Goal: Task Accomplishment & Management: Manage account settings

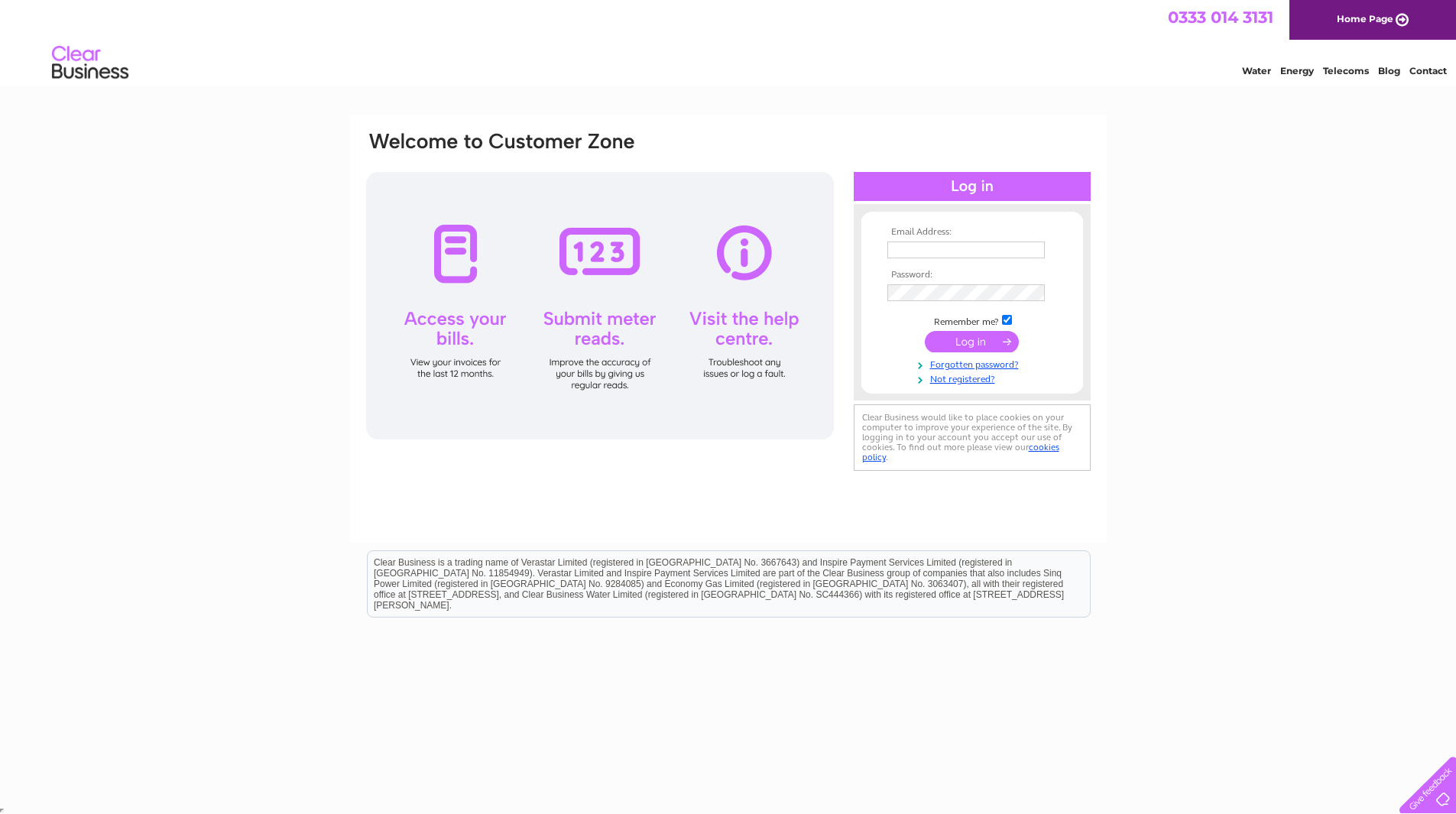
type input "kylie@emc-engineering.com"
click at [991, 342] on input "submit" at bounding box center [972, 342] width 94 height 22
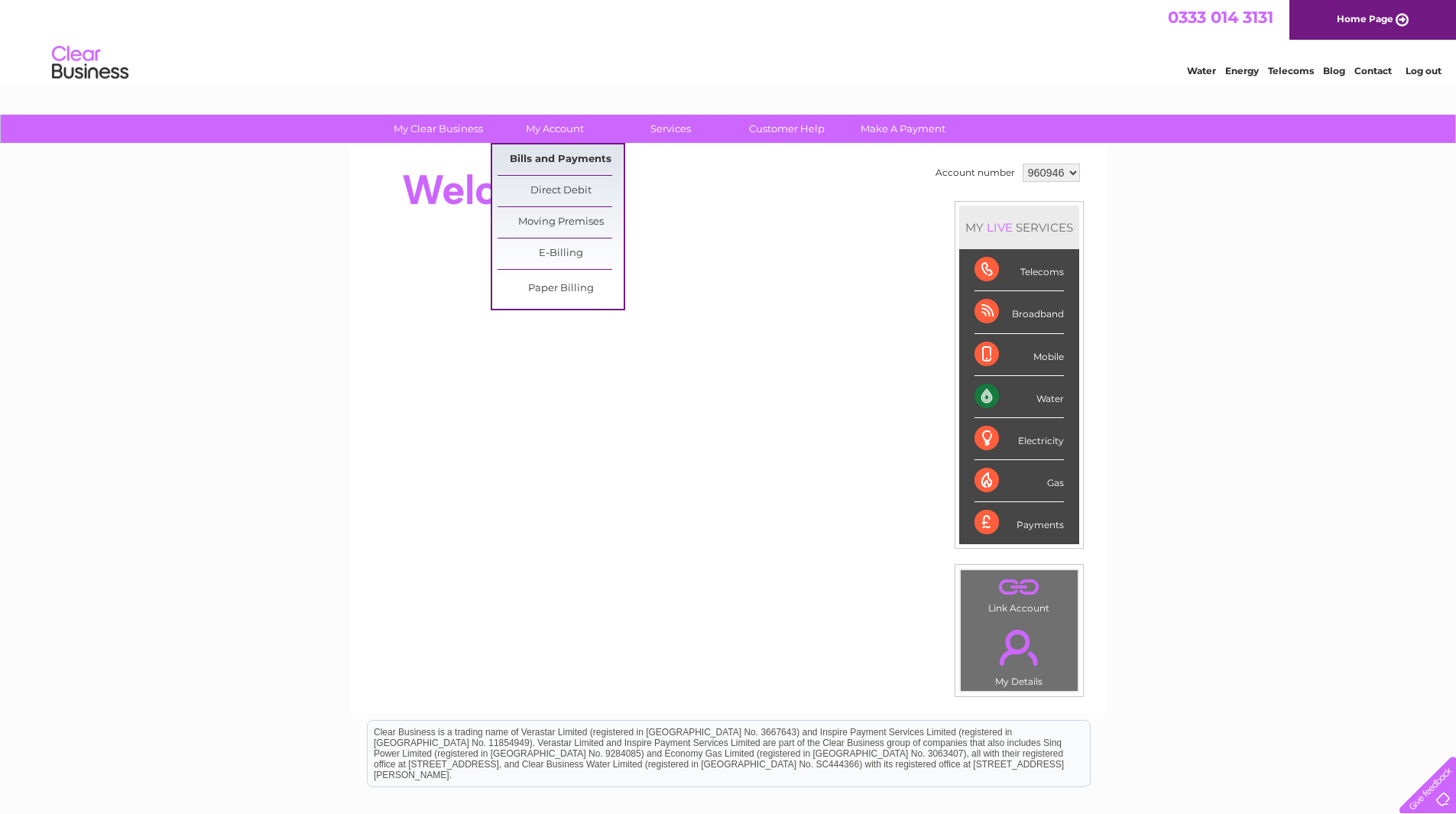
click at [564, 147] on link "Bills and Payments" at bounding box center [560, 159] width 126 height 30
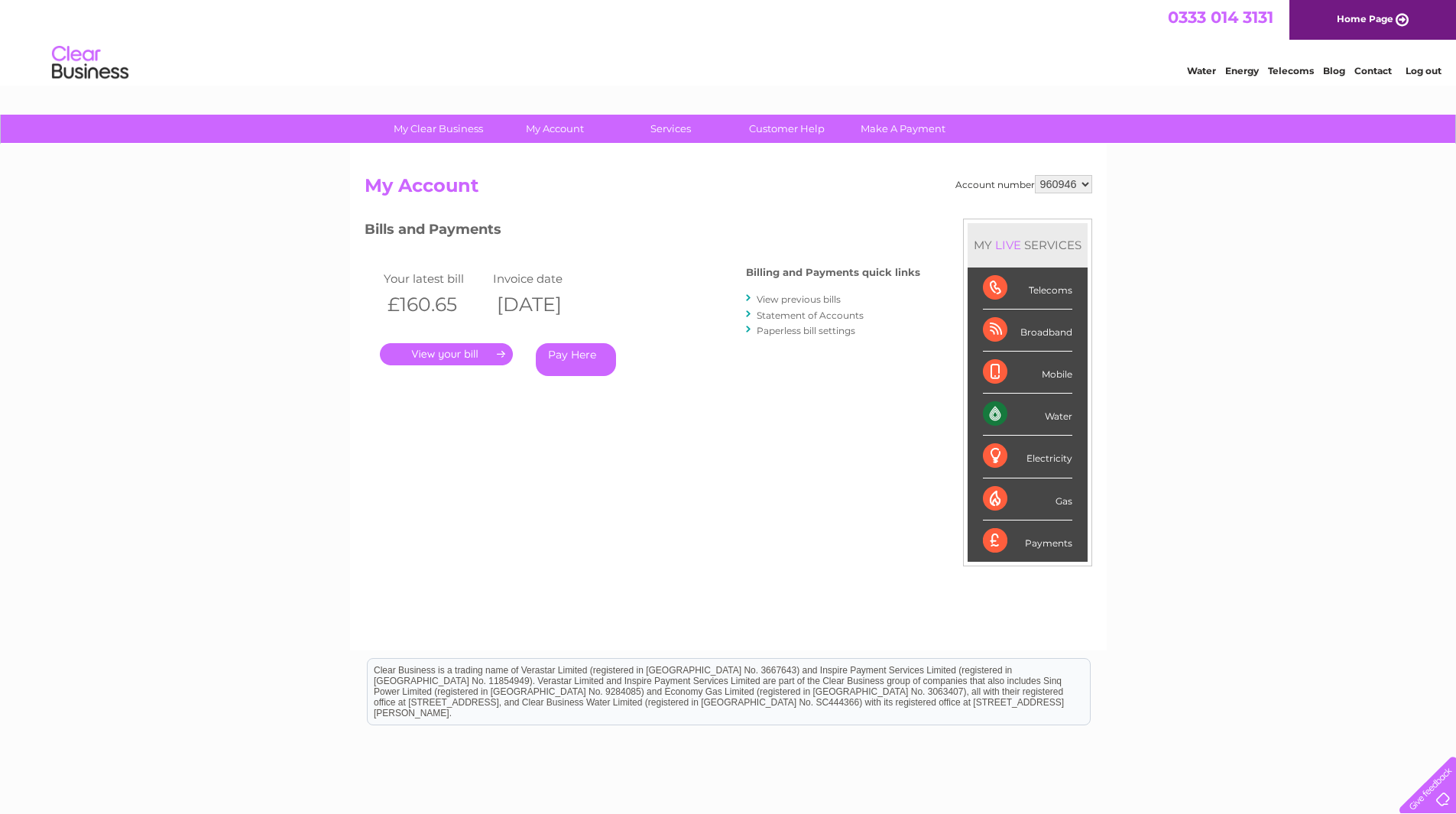
click at [790, 313] on link "Statement of Accounts" at bounding box center [810, 315] width 107 height 12
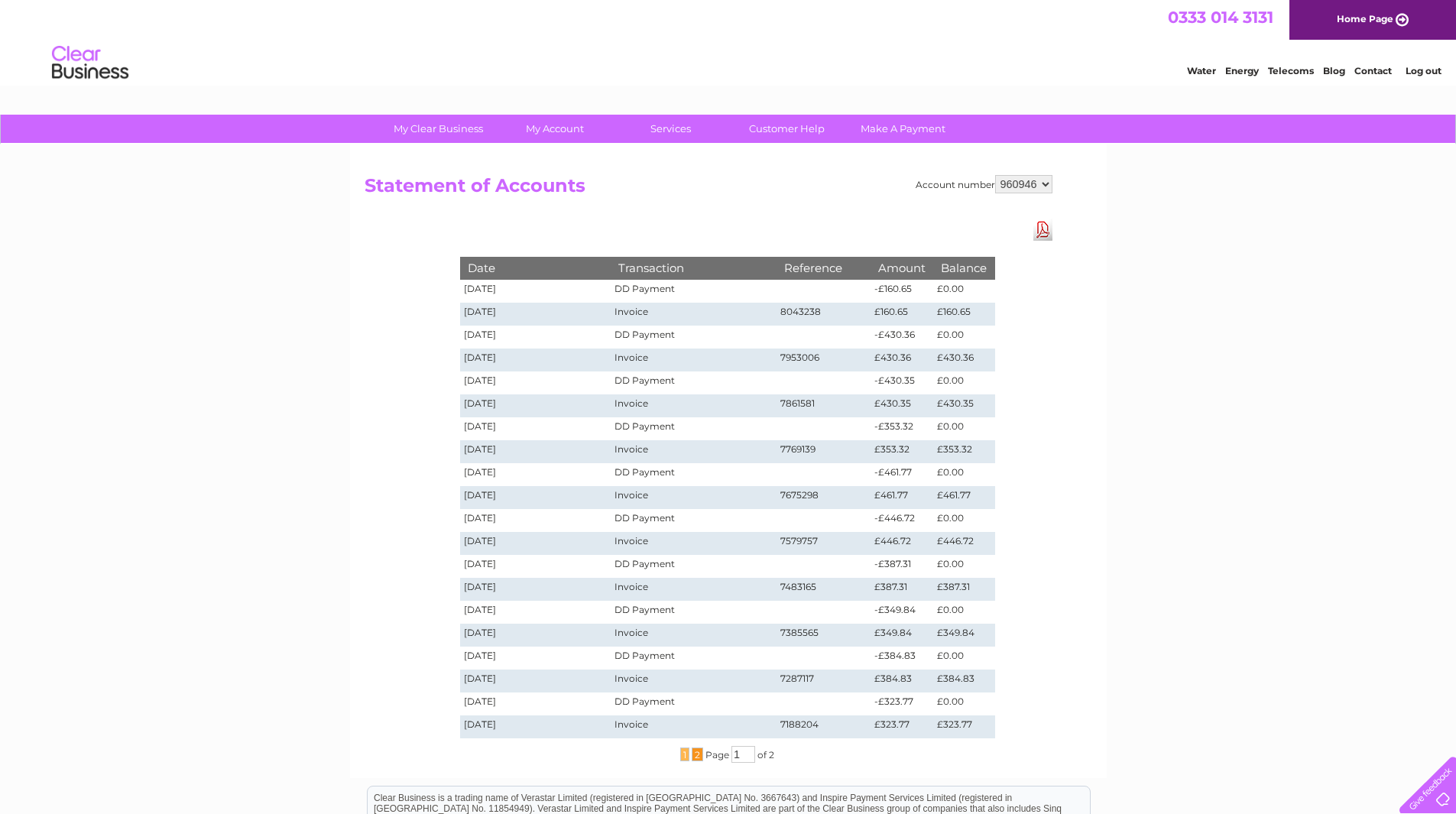
click at [693, 753] on span "2" at bounding box center [697, 754] width 12 height 14
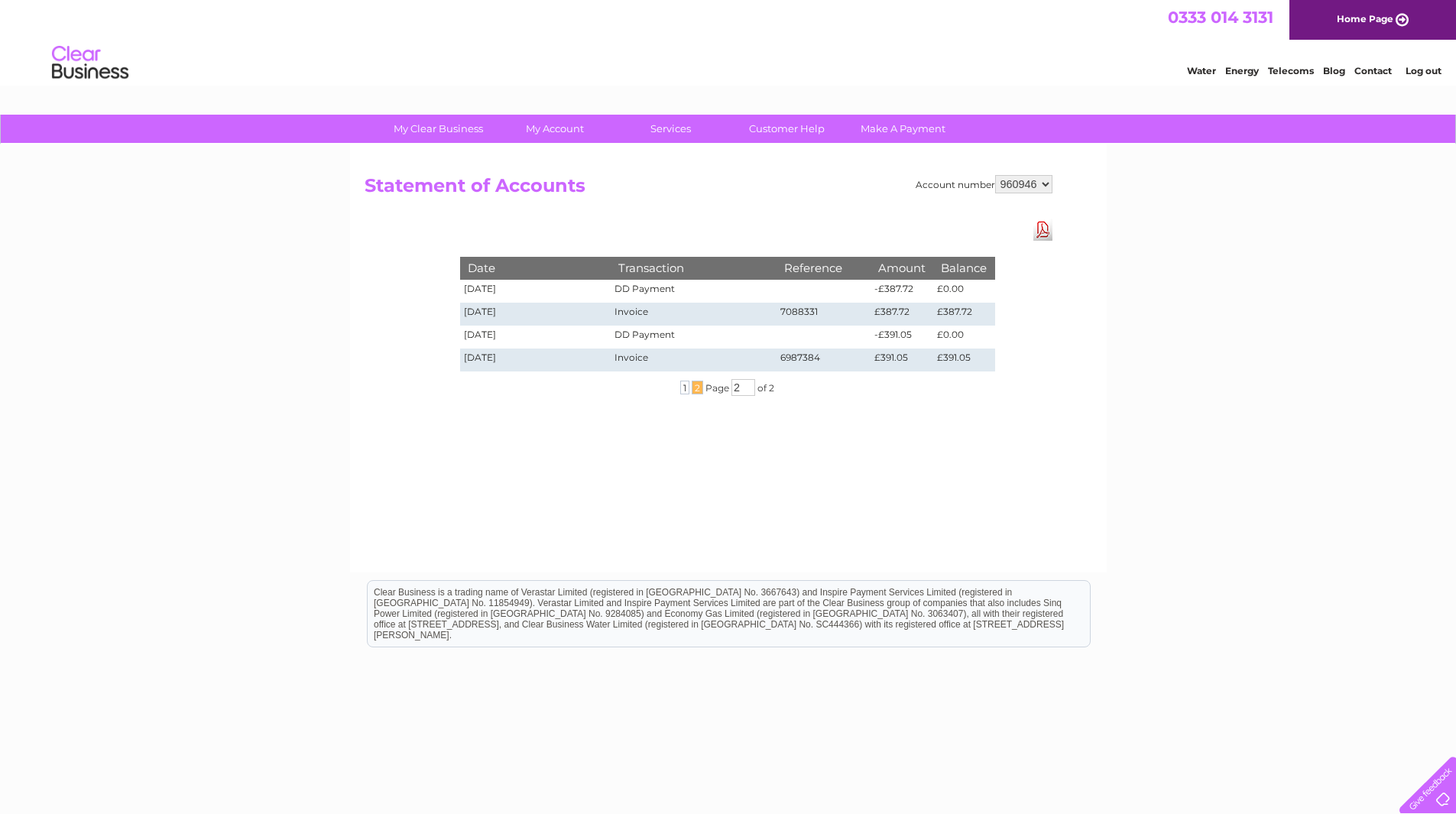
click at [1048, 184] on select "960946" at bounding box center [1024, 184] width 58 height 19
click at [1088, 189] on div "Account number 960946 Statement of Accounts Download Pdf Date Transaction Refer…" at bounding box center [728, 189] width 728 height 29
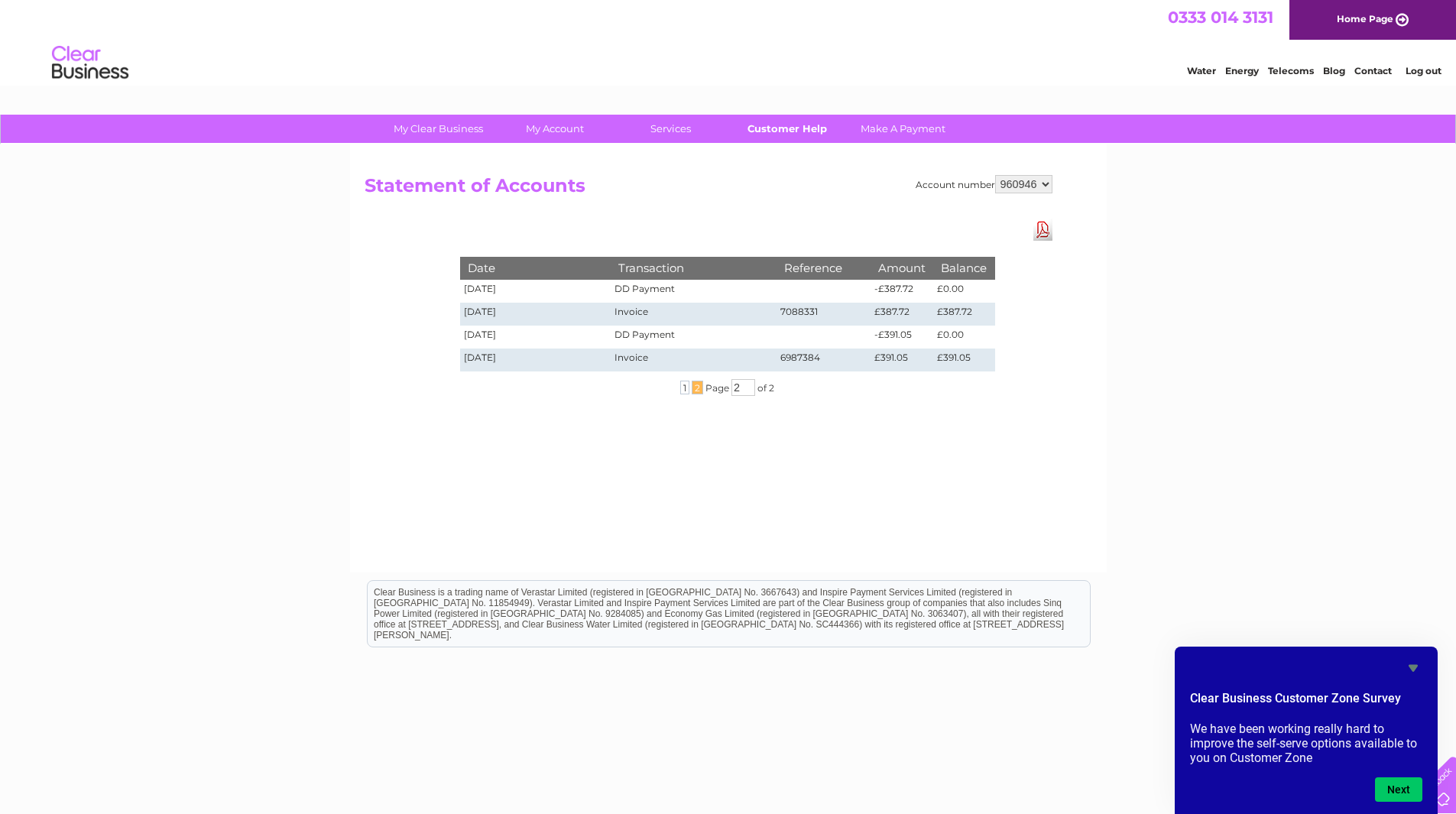
click at [802, 123] on link "Customer Help" at bounding box center [787, 128] width 126 height 28
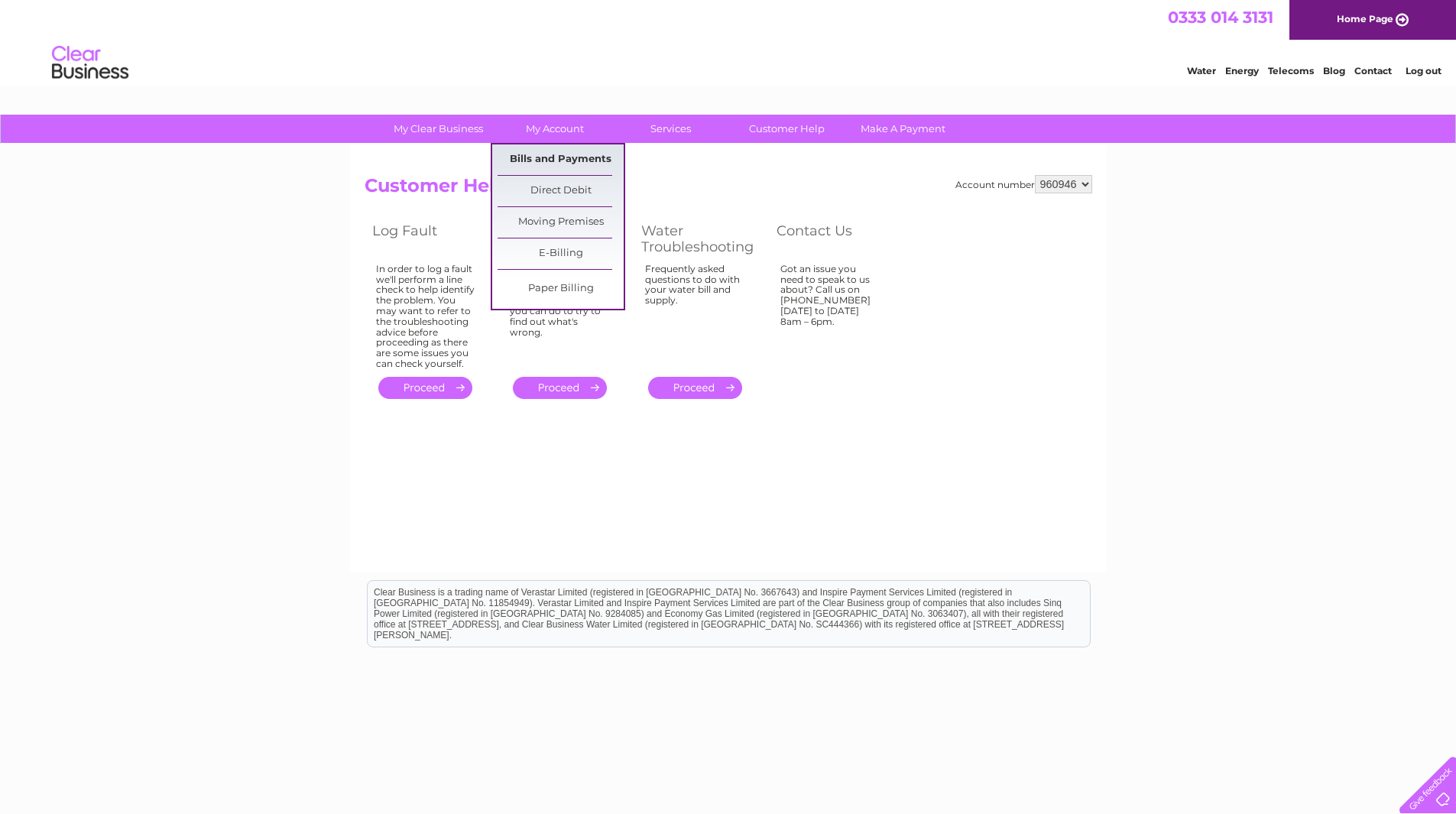
click at [557, 156] on link "Bills and Payments" at bounding box center [560, 159] width 126 height 30
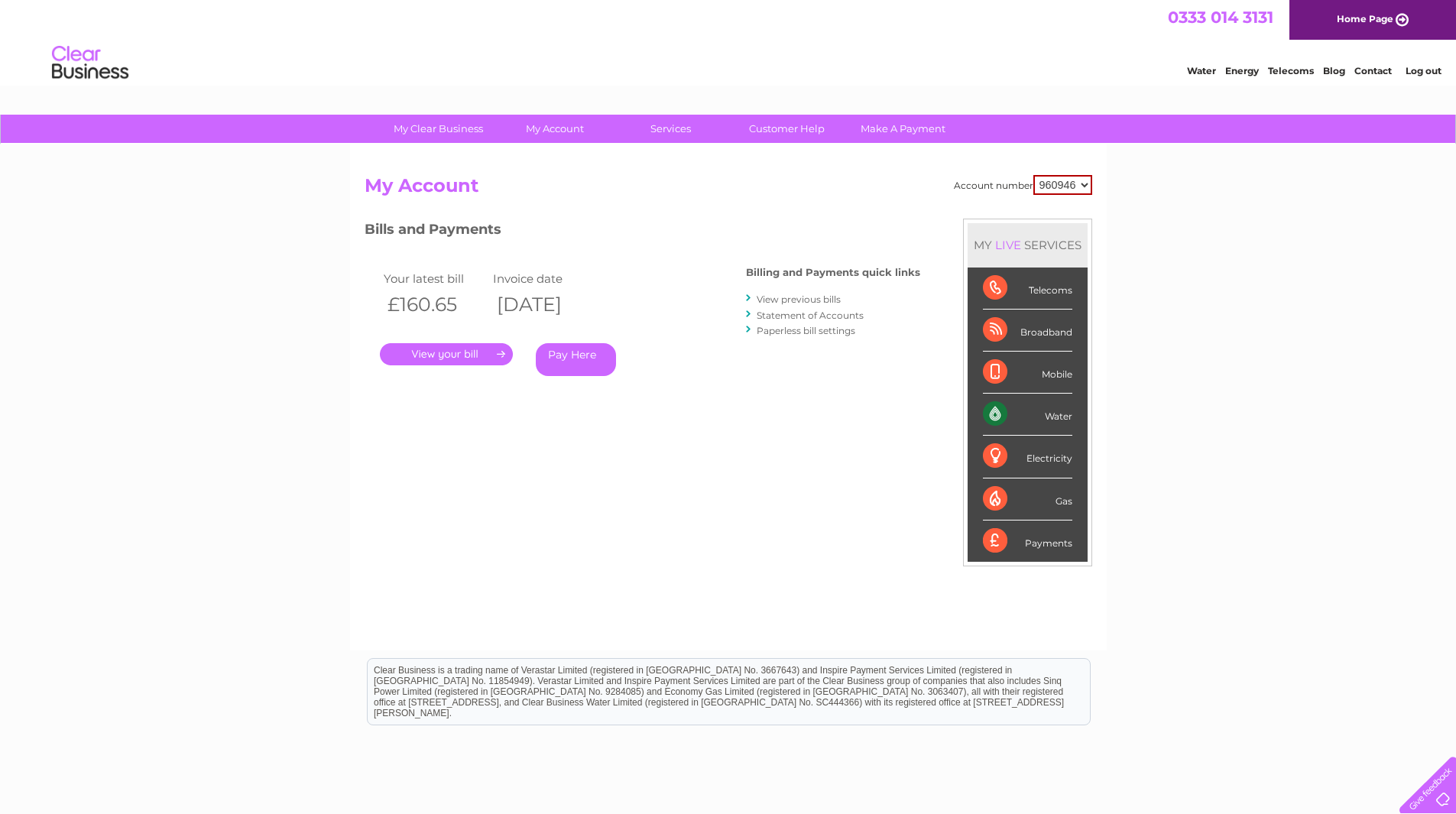
click at [786, 302] on link "View previous bills" at bounding box center [798, 299] width 84 height 12
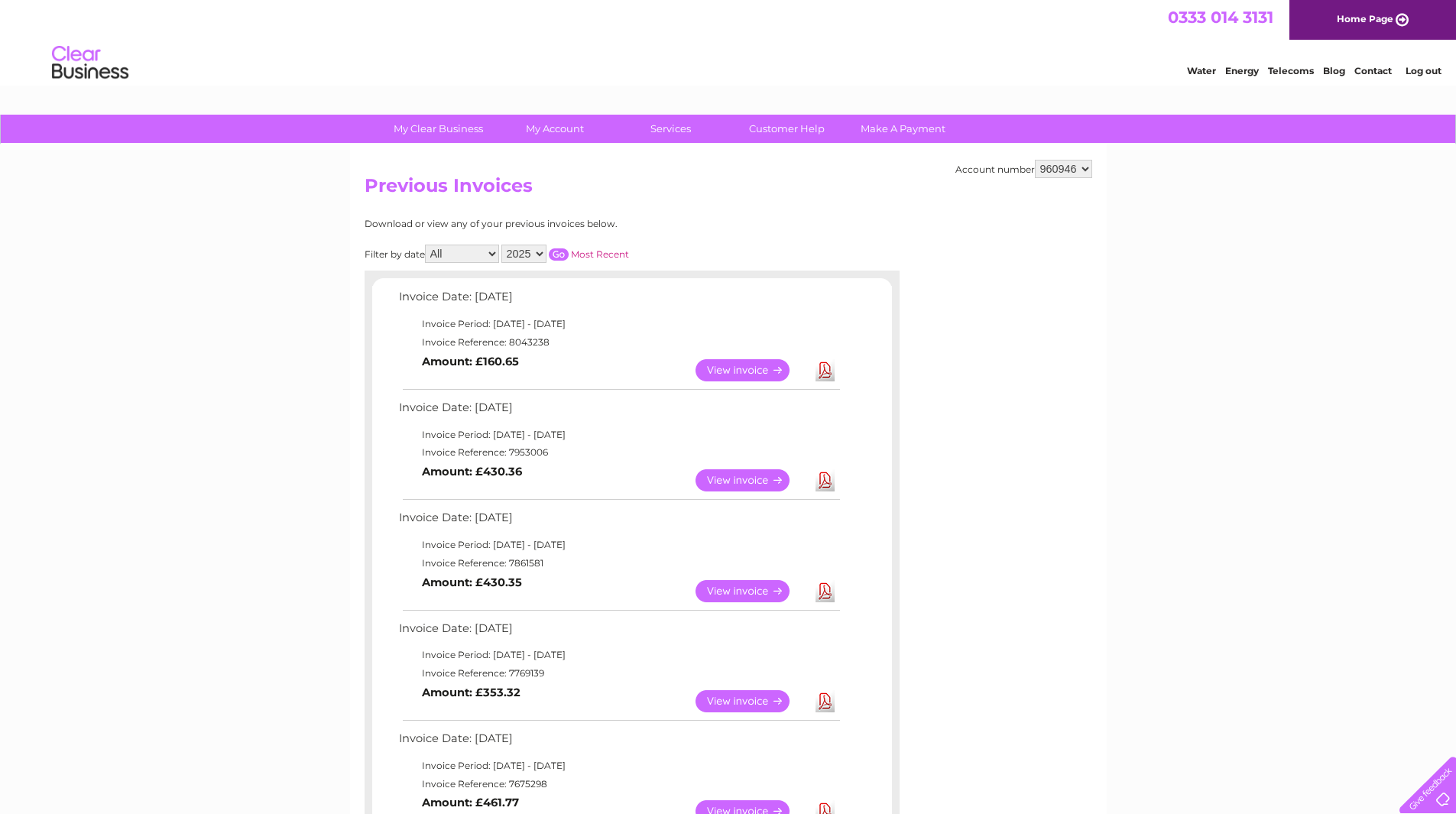
click at [541, 254] on select "2025 2024 2023 2022" at bounding box center [524, 254] width 45 height 19
click at [503, 245] on select "2025 2024 2023 2022" at bounding box center [524, 254] width 45 height 19
click at [561, 250] on input "button" at bounding box center [559, 255] width 20 height 12
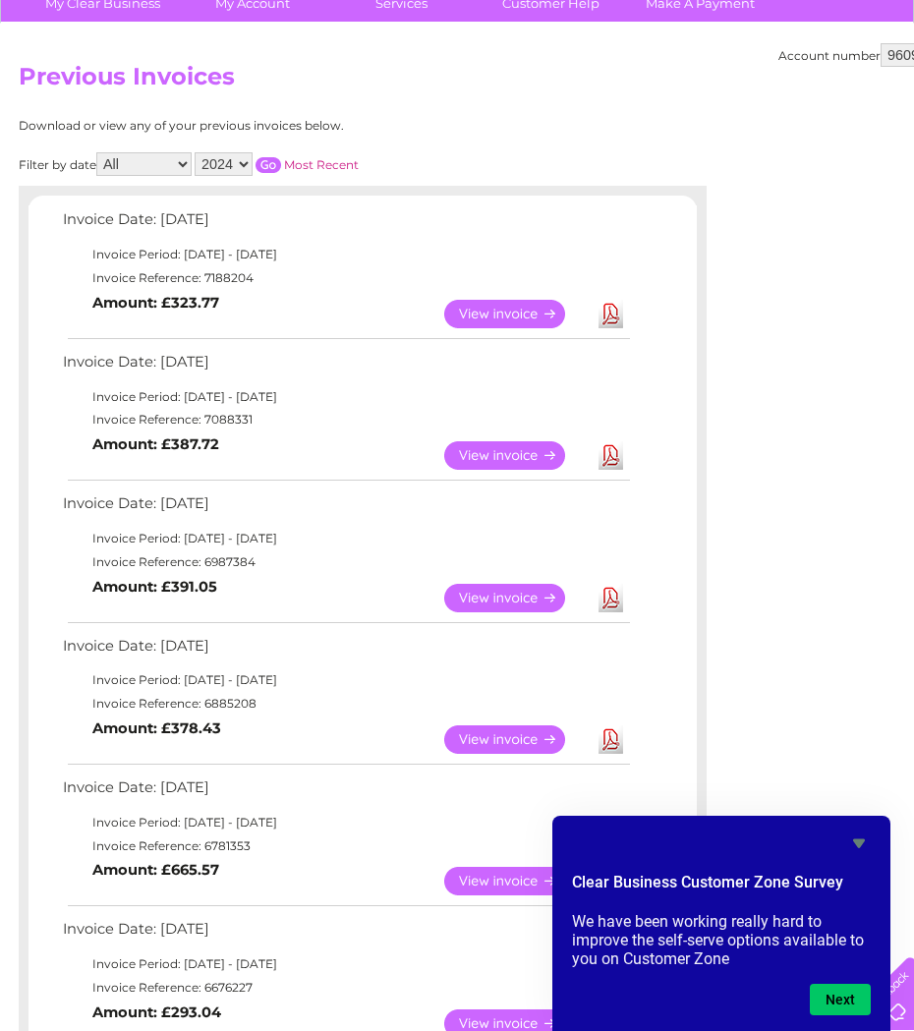
scroll to position [197, 0]
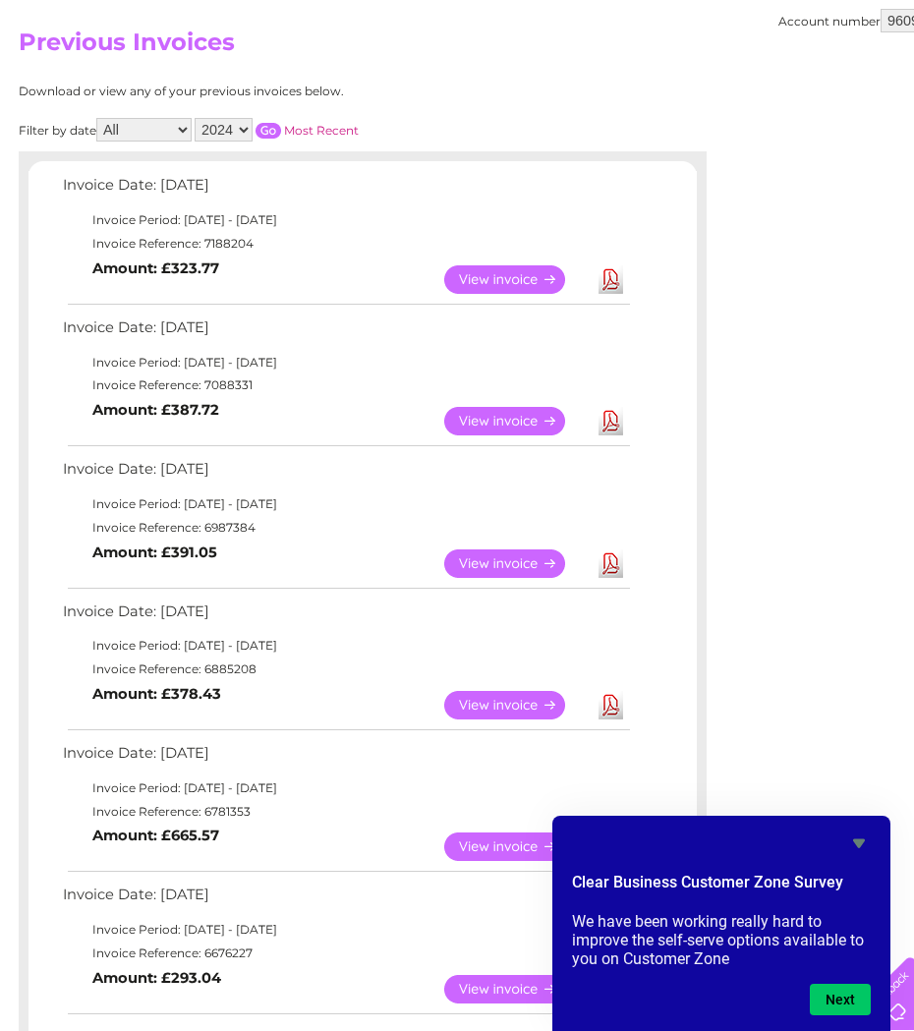
click at [250, 127] on select "2025 2024 2023 2022" at bounding box center [224, 130] width 58 height 24
click at [197, 118] on select "2025 2024 2023 2022" at bounding box center [224, 130] width 58 height 24
click at [276, 130] on input "button" at bounding box center [269, 131] width 26 height 16
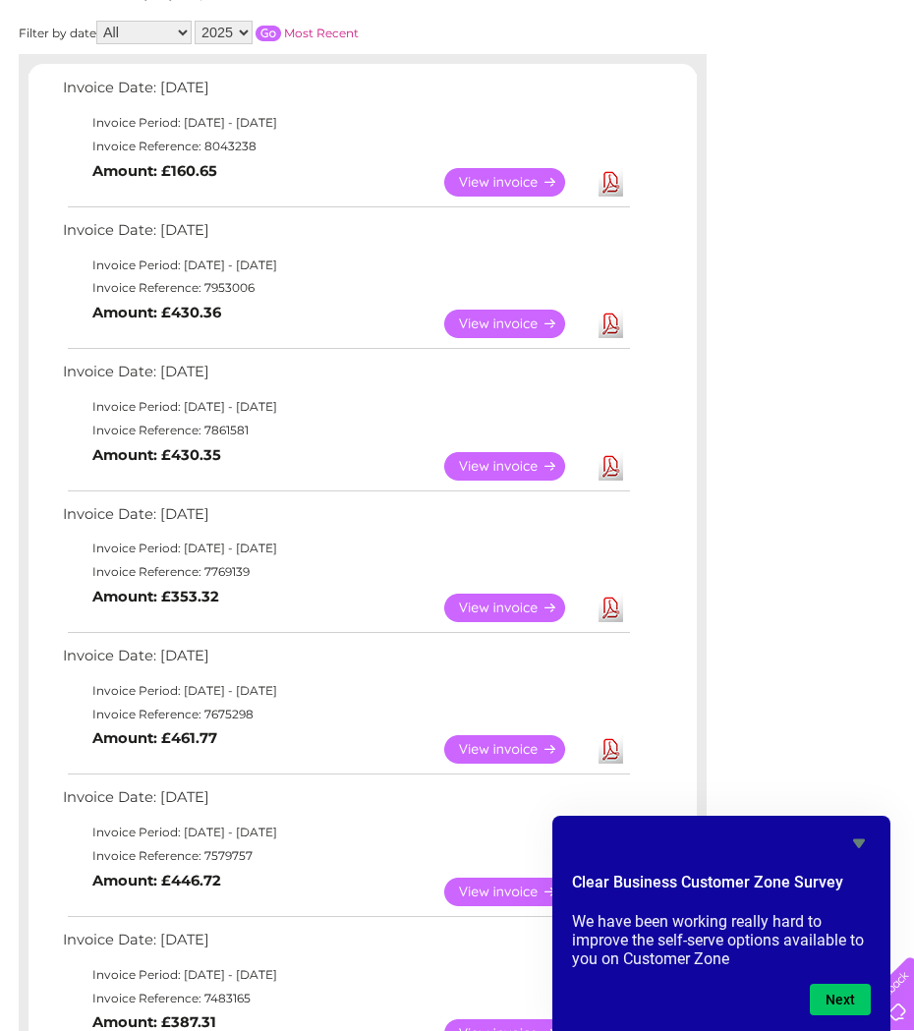
scroll to position [0, 0]
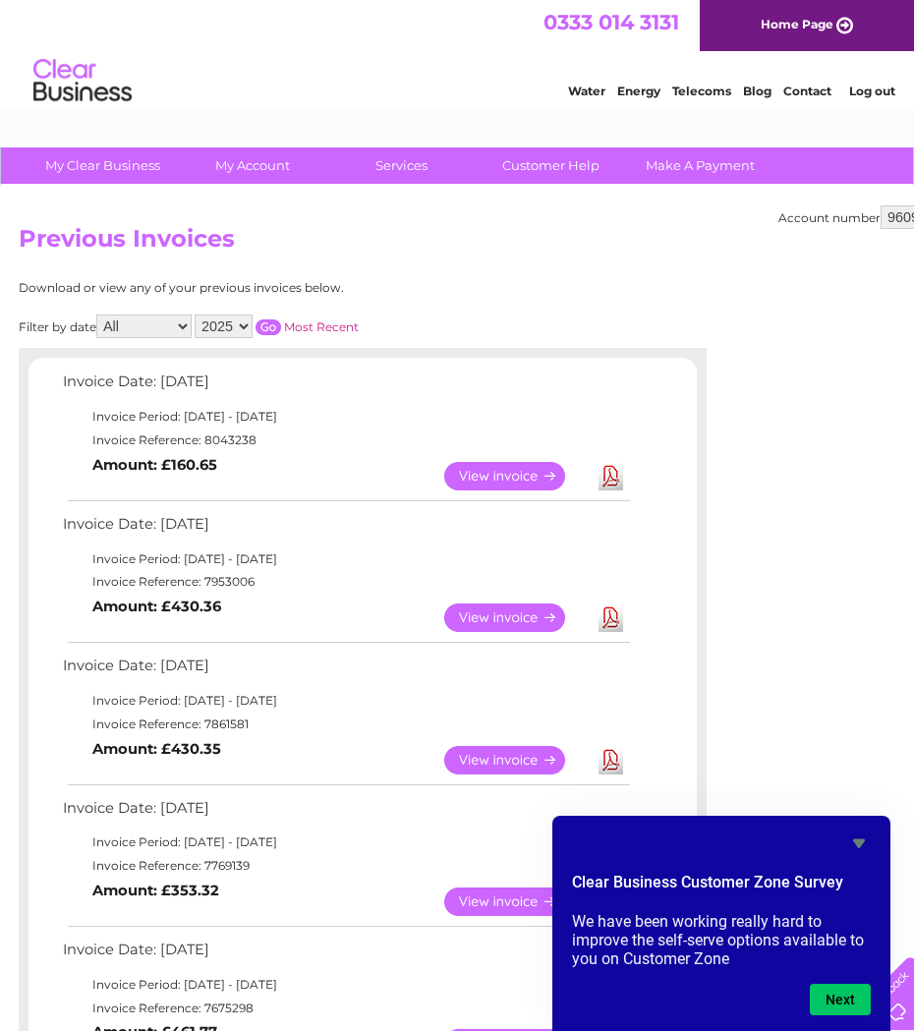
click at [245, 324] on select "2025 2024 2023 2022" at bounding box center [224, 327] width 58 height 24
click at [197, 315] on select "2025 2024 2023 2022" at bounding box center [224, 327] width 58 height 24
click at [275, 323] on input "button" at bounding box center [269, 328] width 26 height 16
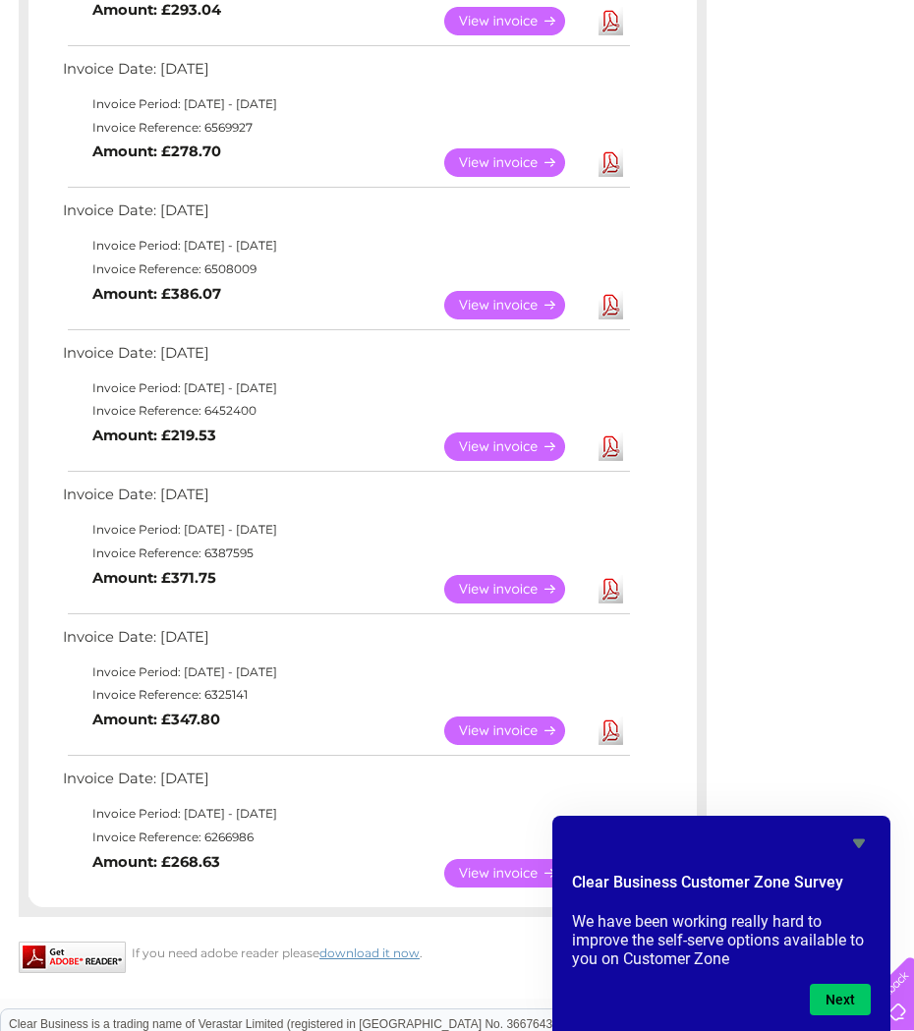
scroll to position [1180, 0]
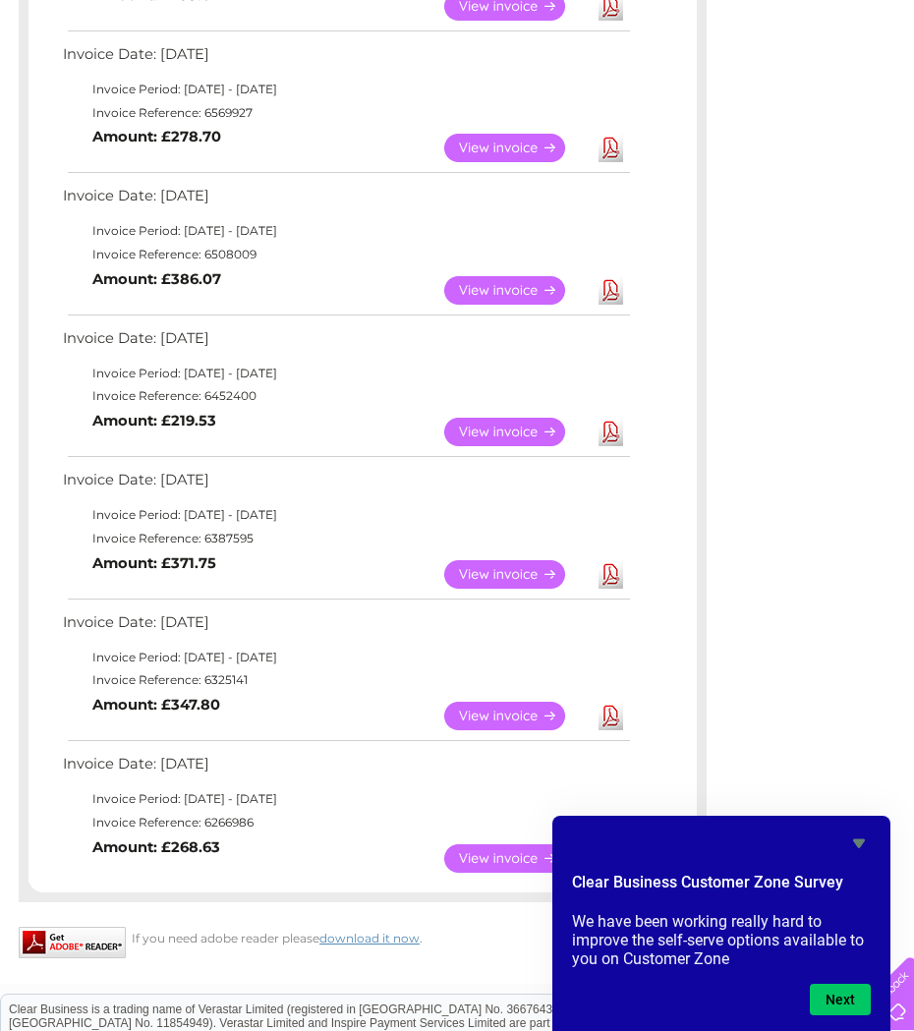
click at [226, 566] on td "View Download Amount: £371.75" at bounding box center [345, 575] width 575 height 48
click at [255, 375] on td "Invoice Period: [DATE] - [DATE]" at bounding box center [345, 374] width 575 height 24
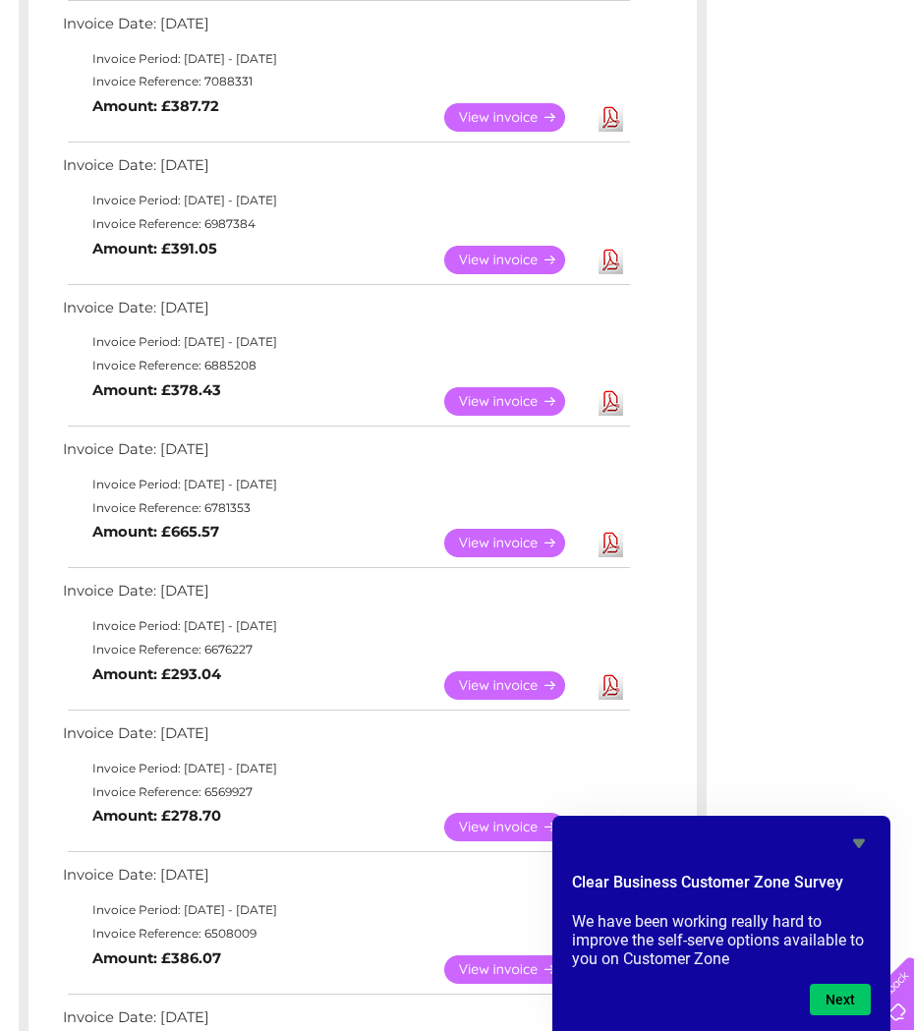
scroll to position [107, 0]
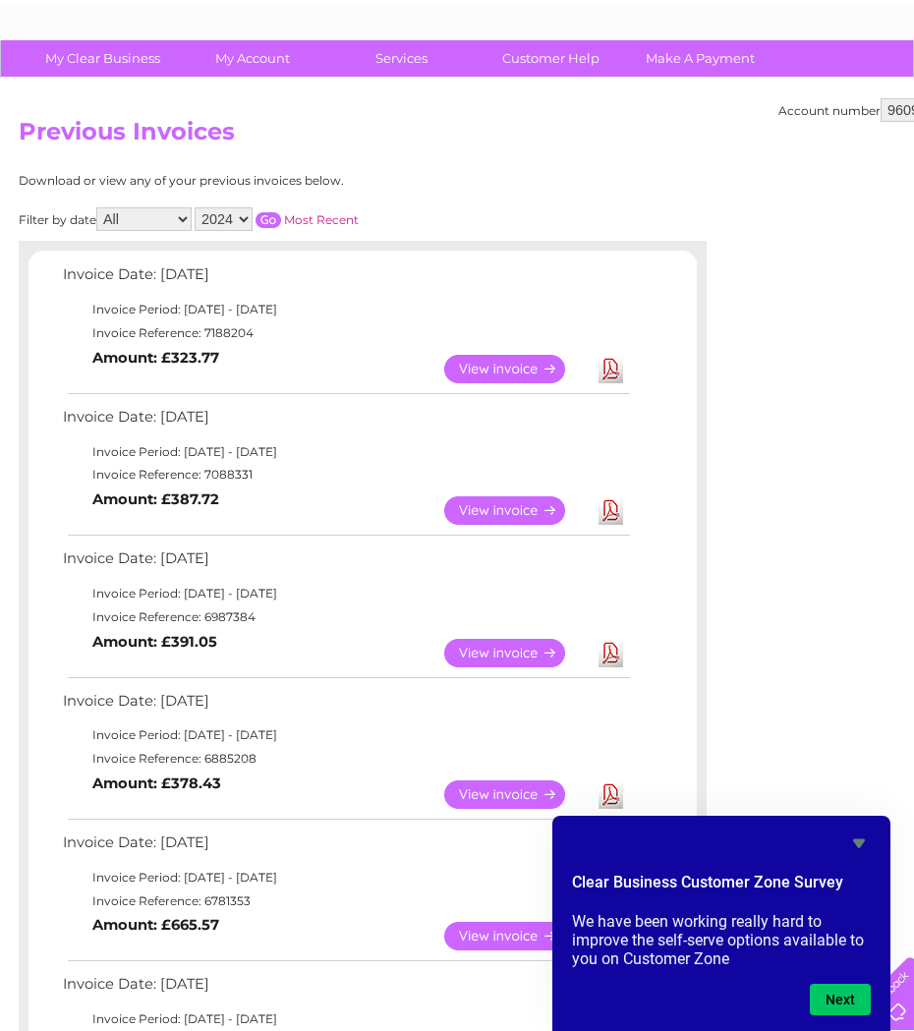
click at [250, 219] on select "2025 2024 2023 2022" at bounding box center [224, 219] width 58 height 24
select select "2023"
click at [197, 207] on select "2025 2024 2023 2022" at bounding box center [224, 219] width 58 height 24
click at [272, 214] on input "button" at bounding box center [269, 220] width 26 height 16
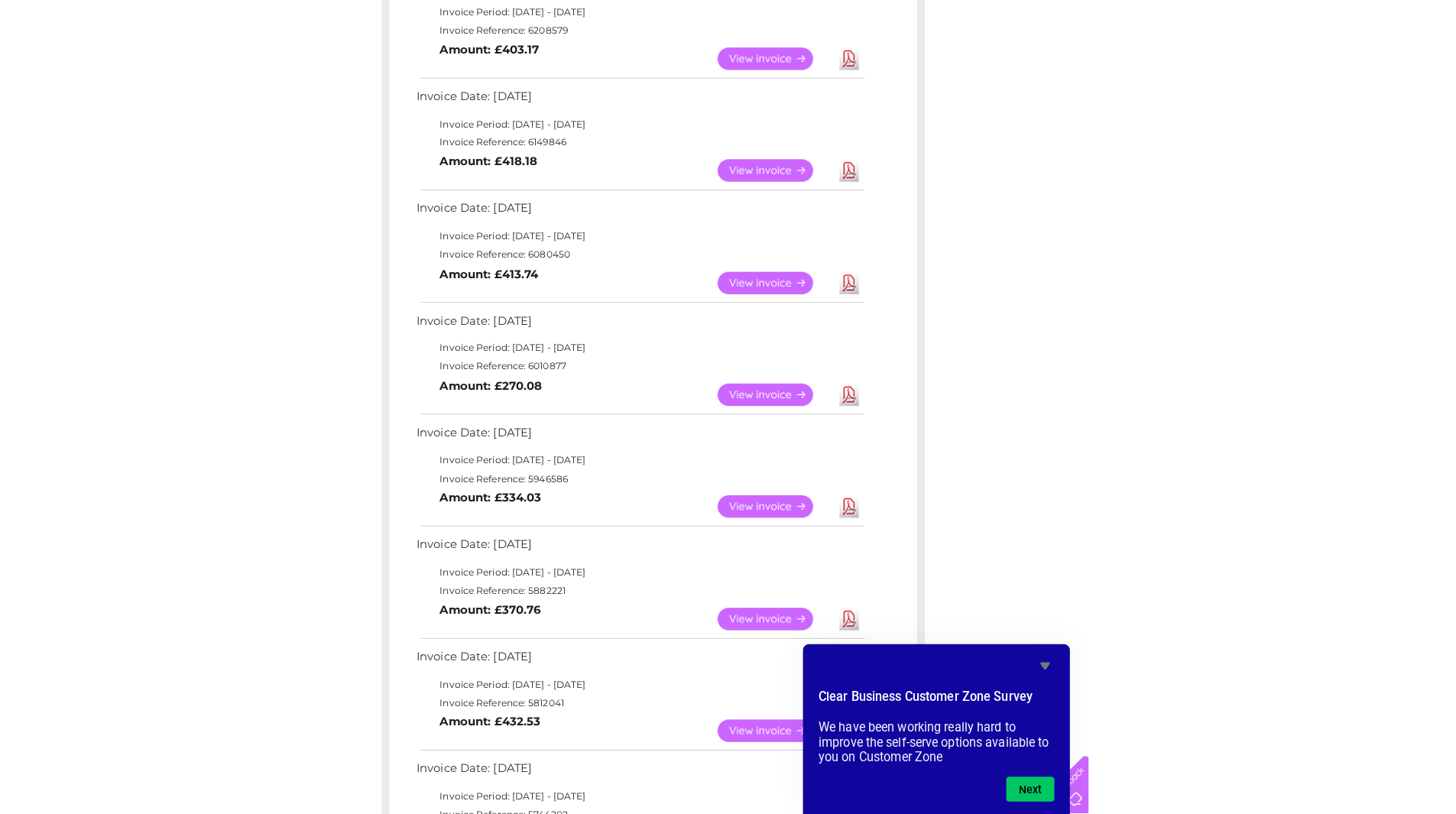
scroll to position [159, 0]
